Goal: Transaction & Acquisition: Book appointment/travel/reservation

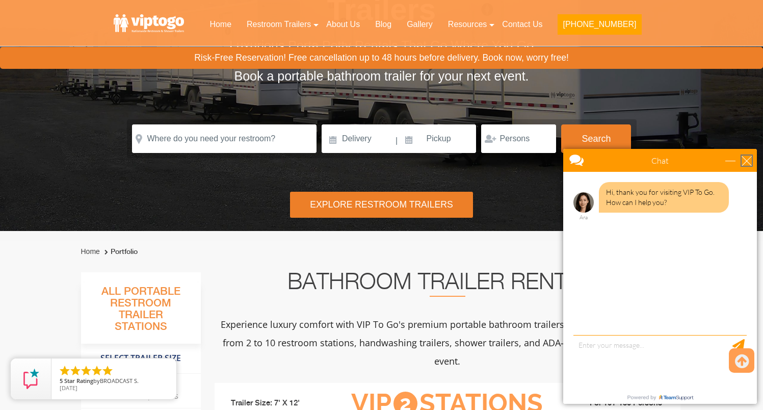
click at [750, 164] on div "close" at bounding box center [746, 160] width 10 height 10
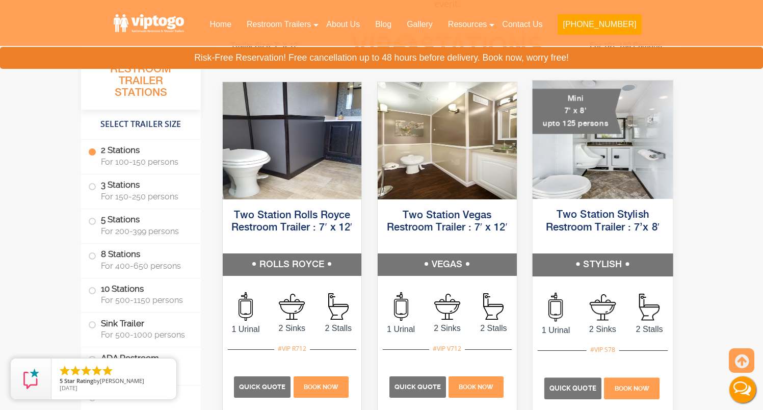
scroll to position [495, 0]
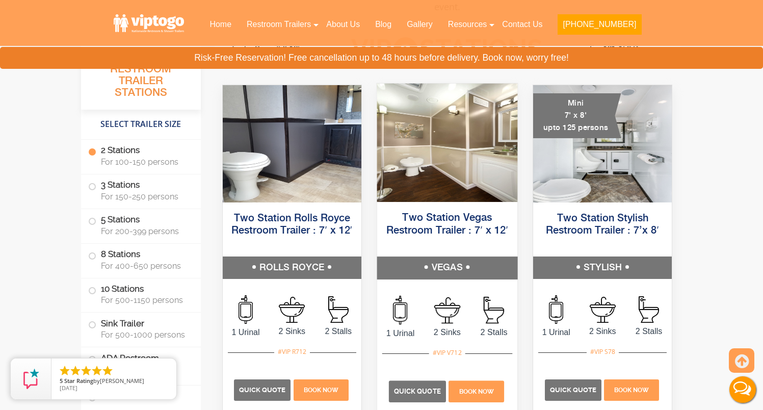
click at [487, 227] on link "Two Station Vegas Restroom Trailer : 7′ x 12′" at bounding box center [447, 223] width 122 height 23
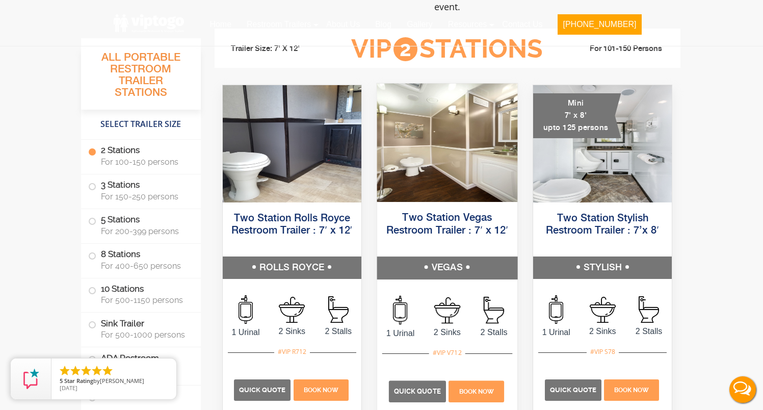
scroll to position [0, 0]
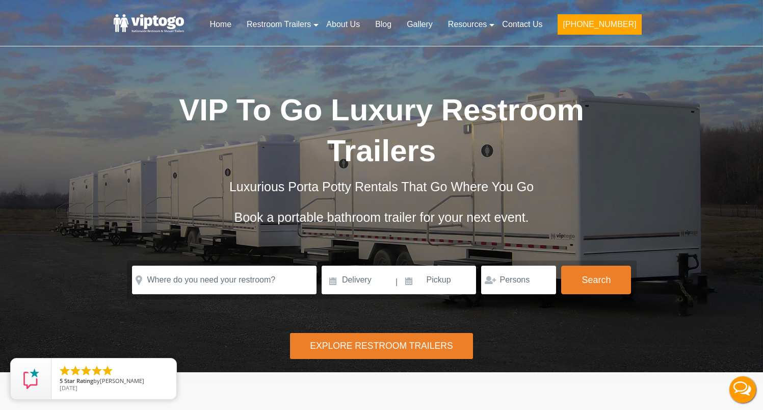
click at [464, 303] on div "Risk-Free Reservation! Free cancellation up to 48 hours before delivery. Book n…" at bounding box center [381, 186] width 763 height 372
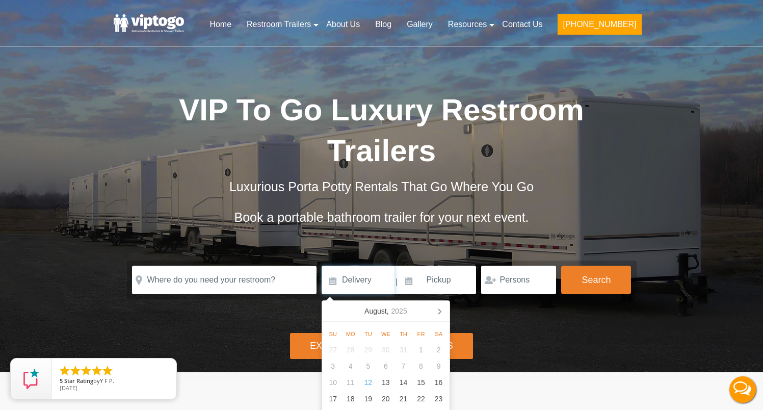
click at [339, 281] on input at bounding box center [357, 279] width 73 height 29
click at [437, 315] on icon at bounding box center [439, 311] width 16 height 16
click at [435, 350] on div "6" at bounding box center [438, 349] width 18 height 16
type input "09/06/2025"
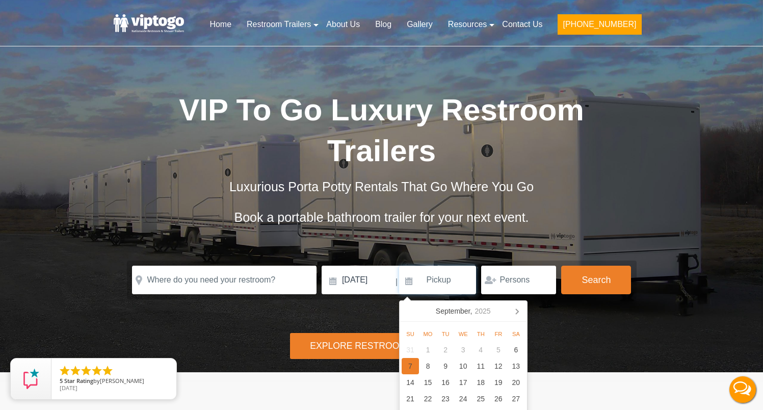
click at [408, 367] on div "7" at bounding box center [410, 366] width 18 height 16
type input "09/07/2025"
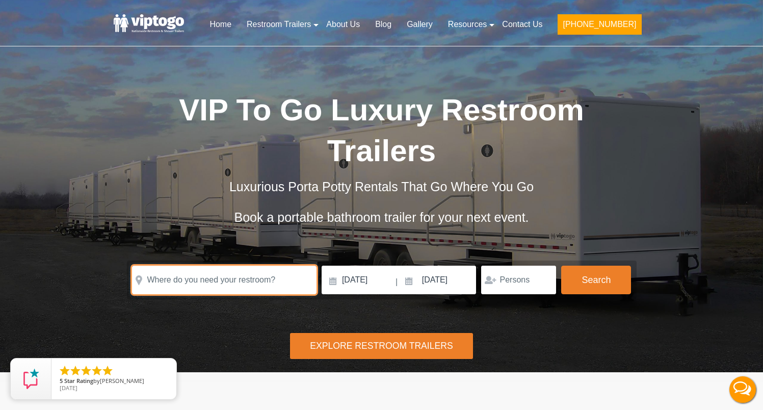
click at [304, 284] on input "text" at bounding box center [224, 279] width 184 height 29
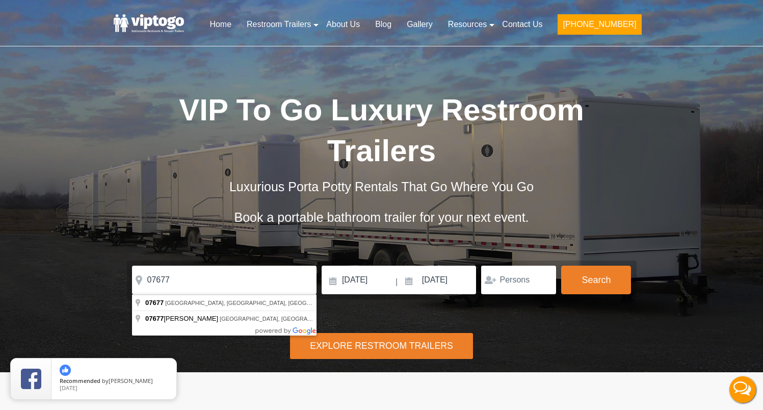
type input "Westwood, NJ 07677, USA"
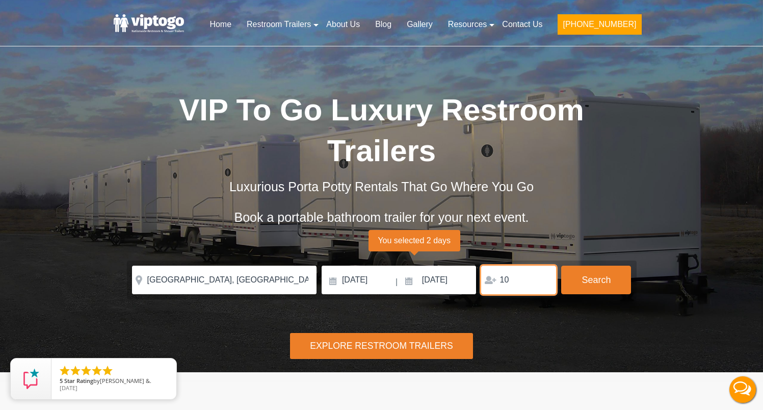
type input "1"
type input "90"
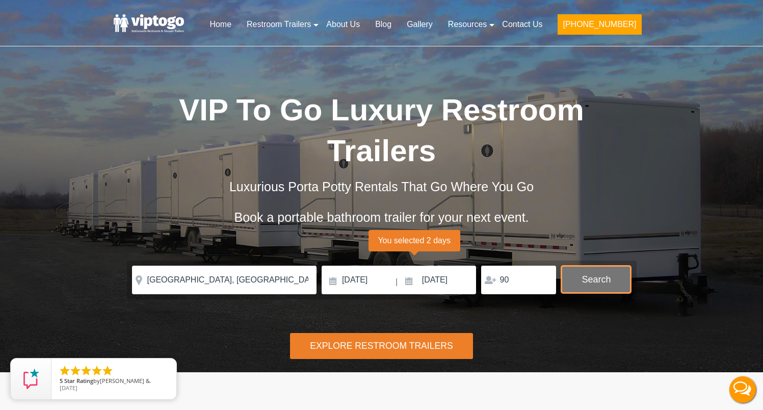
click at [592, 278] on button "Search" at bounding box center [596, 279] width 70 height 28
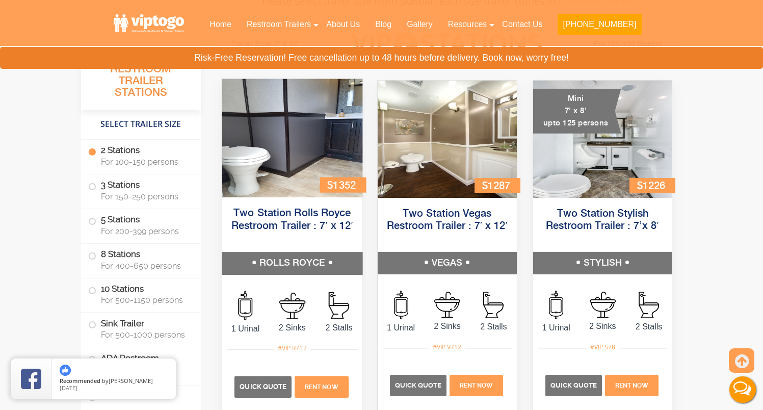
scroll to position [468, 0]
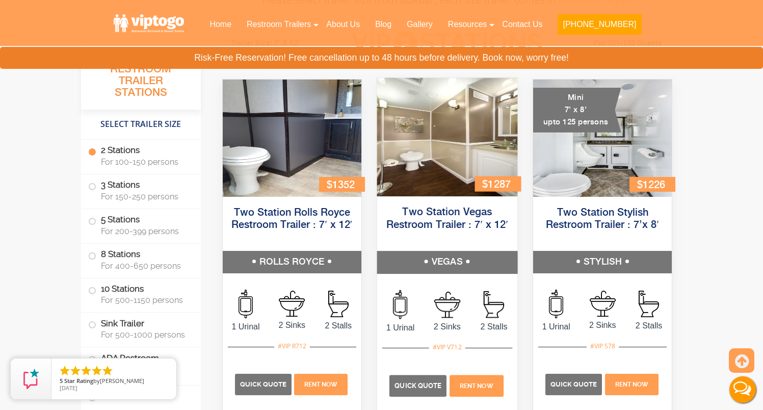
click at [439, 184] on img at bounding box center [447, 137] width 140 height 118
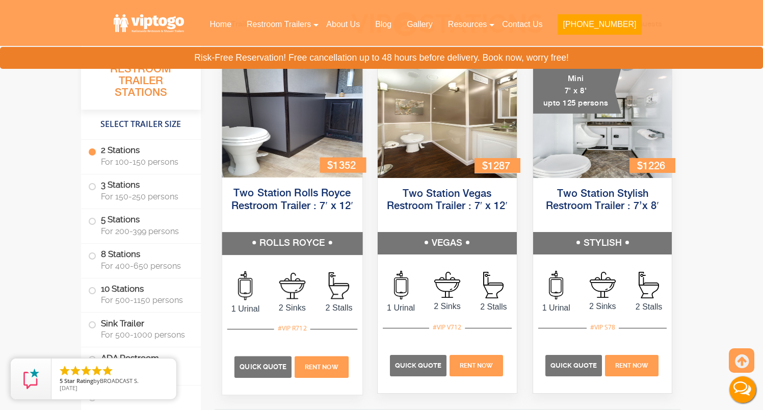
scroll to position [478, 0]
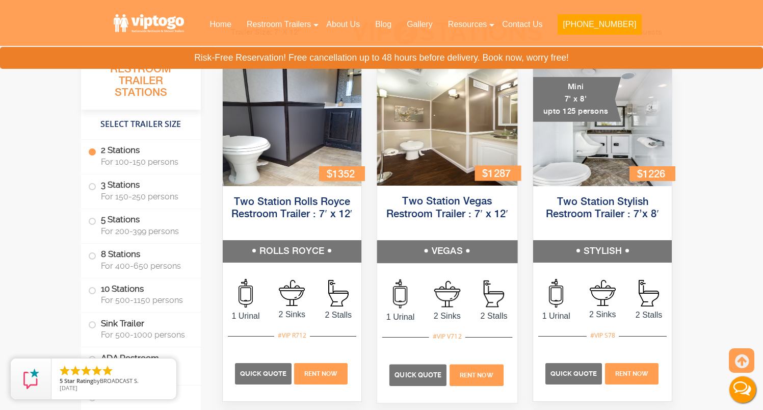
click at [432, 156] on img at bounding box center [447, 126] width 140 height 118
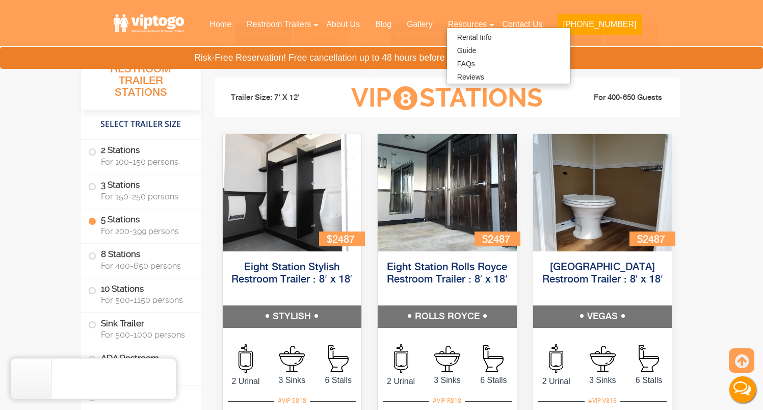
scroll to position [1897, 0]
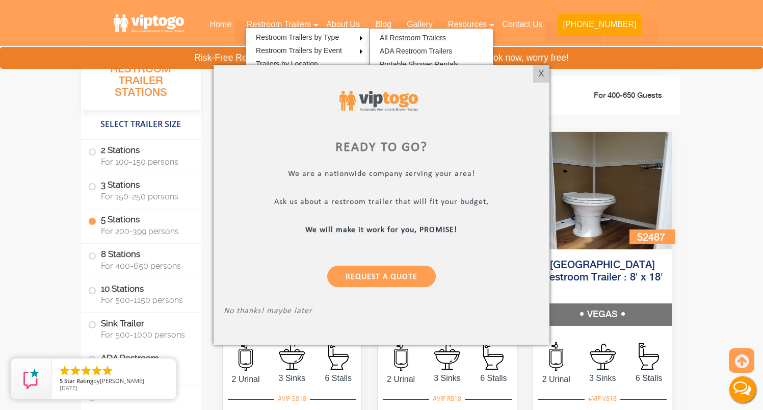
click at [93, 154] on div at bounding box center [381, 205] width 763 height 410
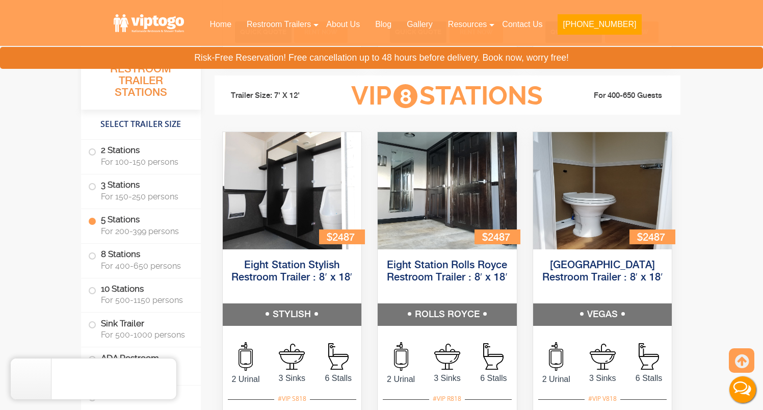
click at [93, 154] on span at bounding box center [92, 152] width 4 height 4
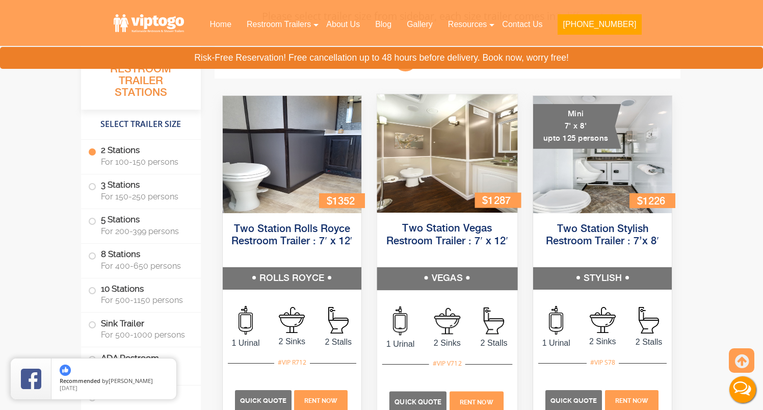
scroll to position [449, 0]
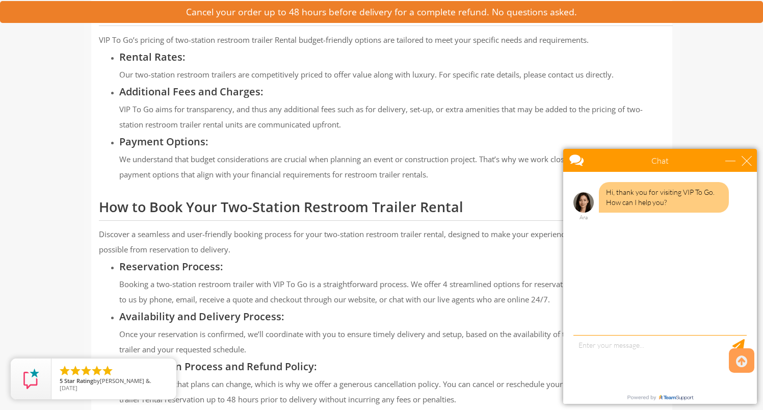
scroll to position [1002, 0]
click at [748, 164] on div "close" at bounding box center [746, 160] width 10 height 10
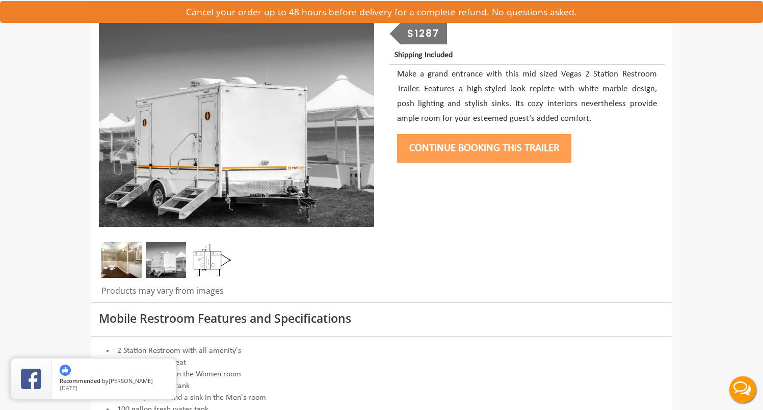
scroll to position [40, 0]
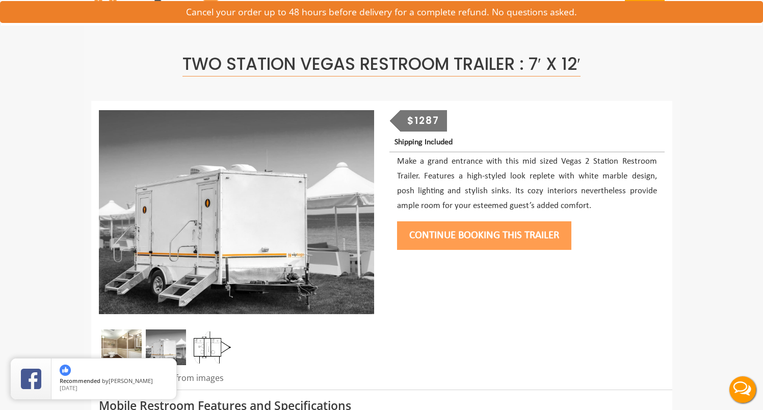
click at [478, 234] on button "Continue Booking this trailer" at bounding box center [484, 235] width 174 height 29
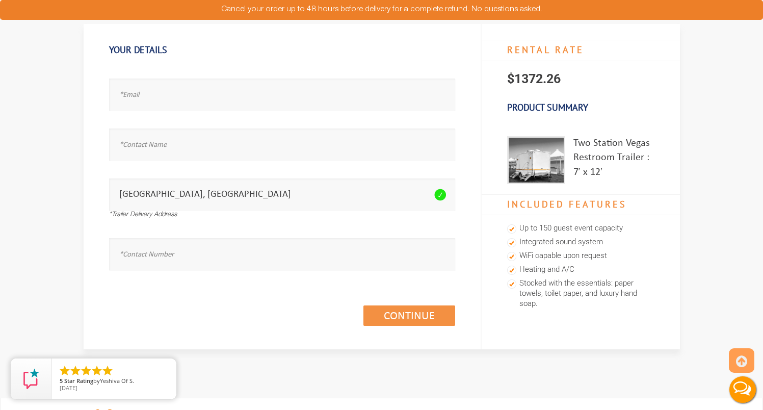
scroll to position [77, 0]
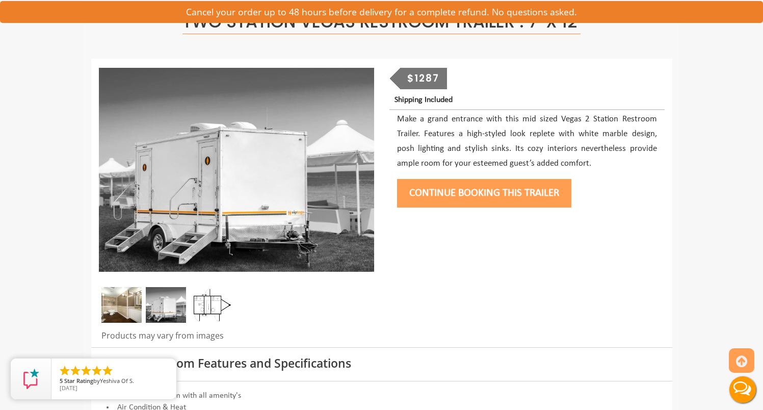
scroll to position [103, 0]
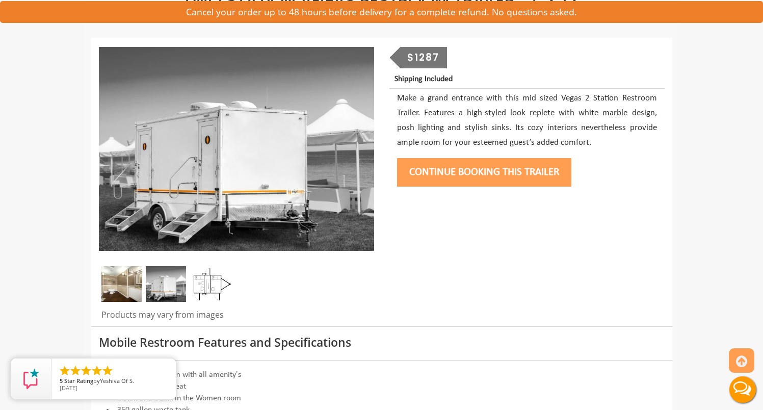
click at [167, 287] on img at bounding box center [166, 284] width 40 height 36
click at [218, 284] on img at bounding box center [211, 284] width 40 height 36
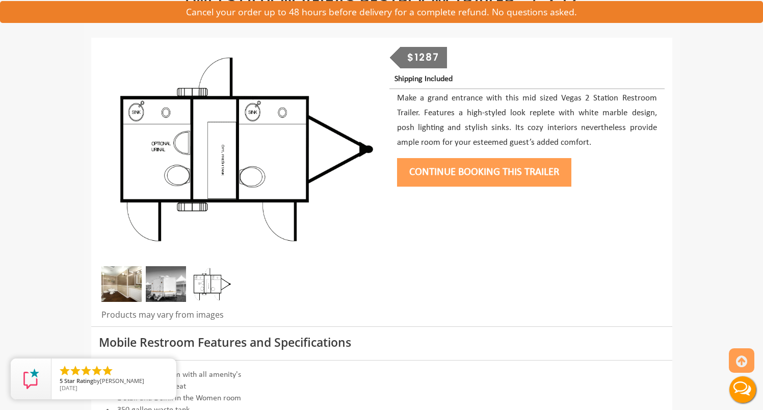
click at [160, 284] on img at bounding box center [166, 284] width 40 height 36
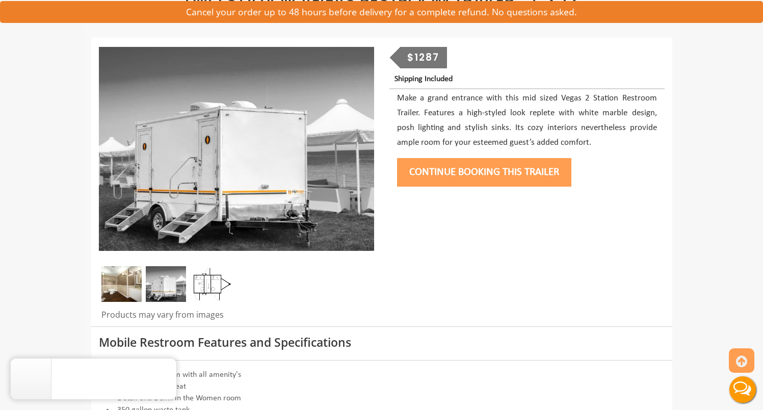
click at [218, 276] on img at bounding box center [211, 284] width 40 height 36
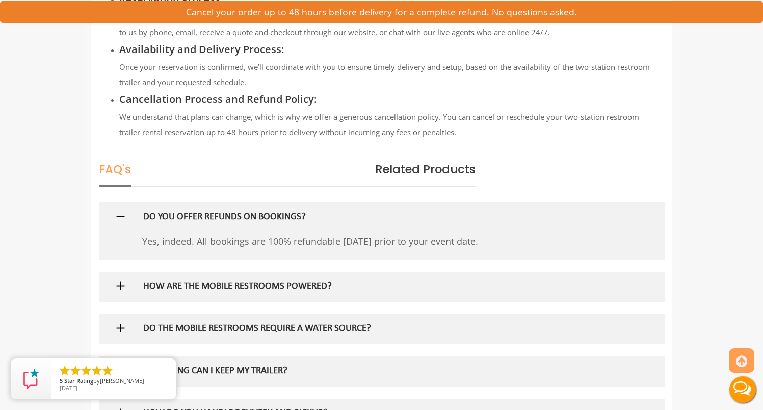
scroll to position [1268, 0]
